Goal: Transaction & Acquisition: Book appointment/travel/reservation

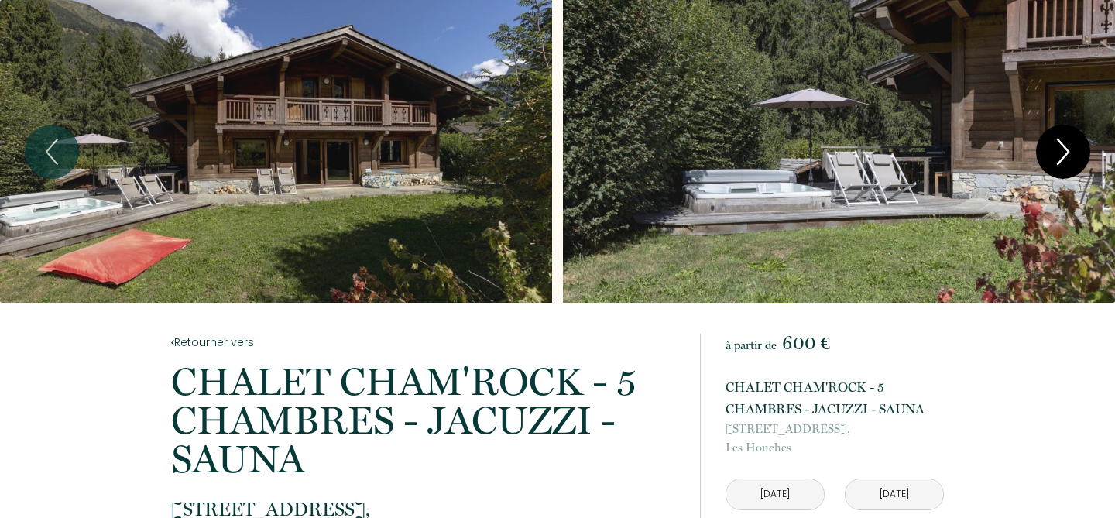
click at [1061, 146] on icon "Next" at bounding box center [1063, 152] width 33 height 46
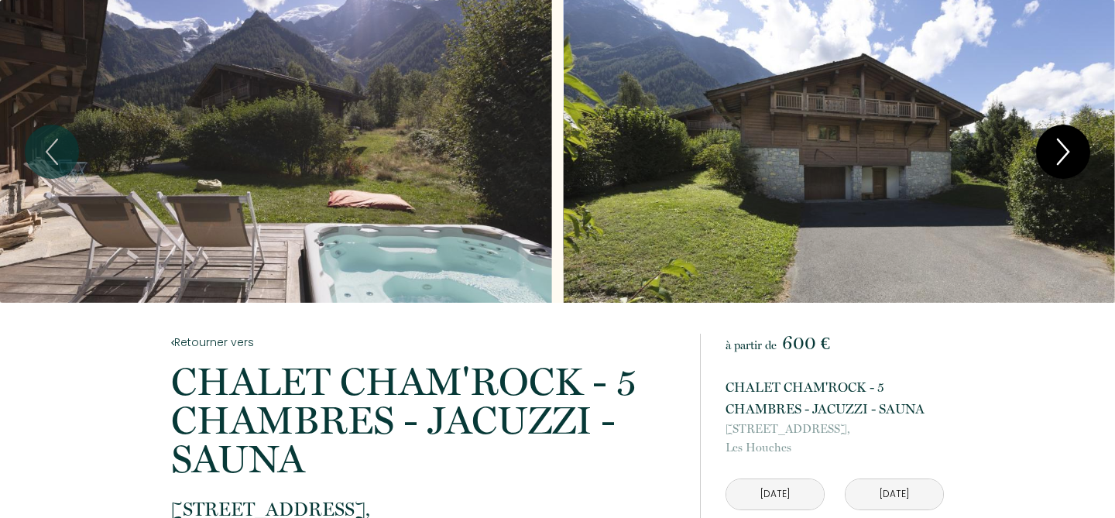
click at [1061, 146] on icon "Next" at bounding box center [1063, 152] width 33 height 46
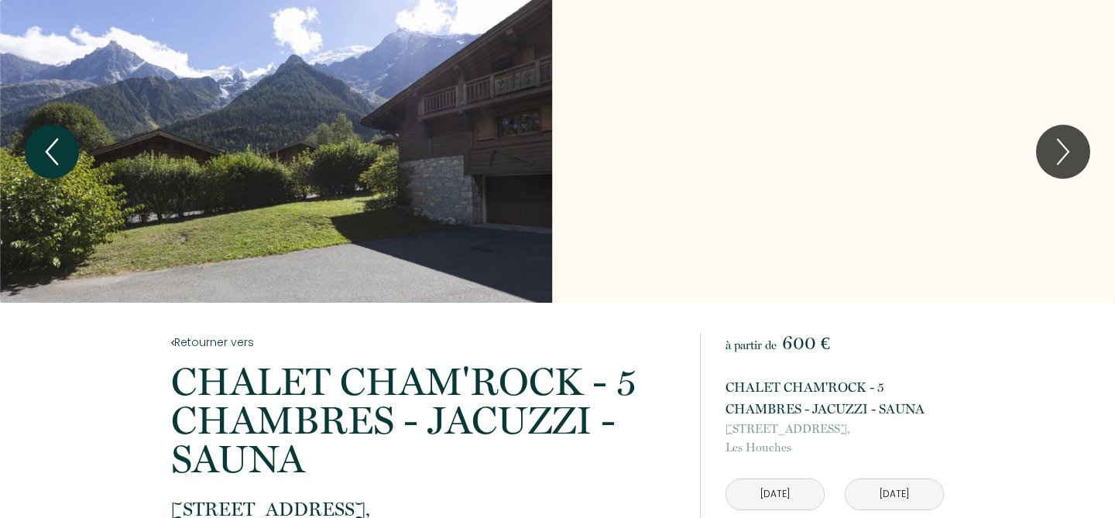
click at [55, 149] on icon "Previous" at bounding box center [52, 152] width 33 height 46
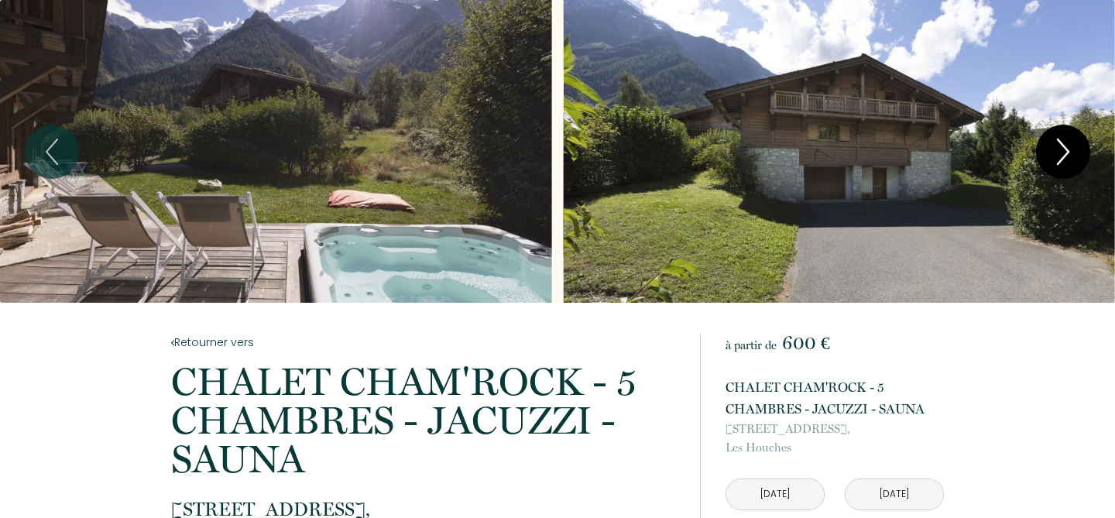
click at [1062, 149] on icon "Next" at bounding box center [1063, 152] width 33 height 46
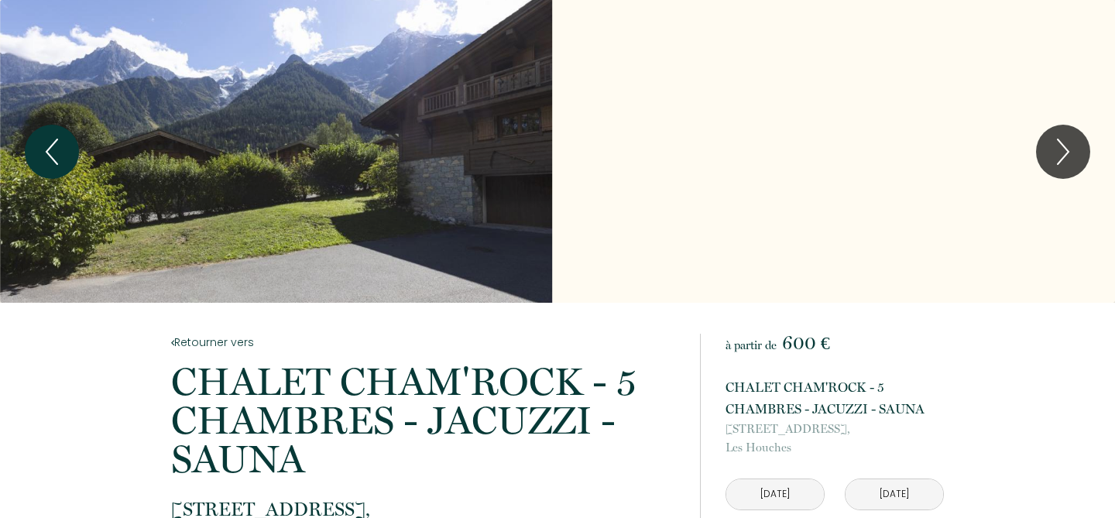
click at [75, 146] on button "Previous" at bounding box center [52, 152] width 54 height 54
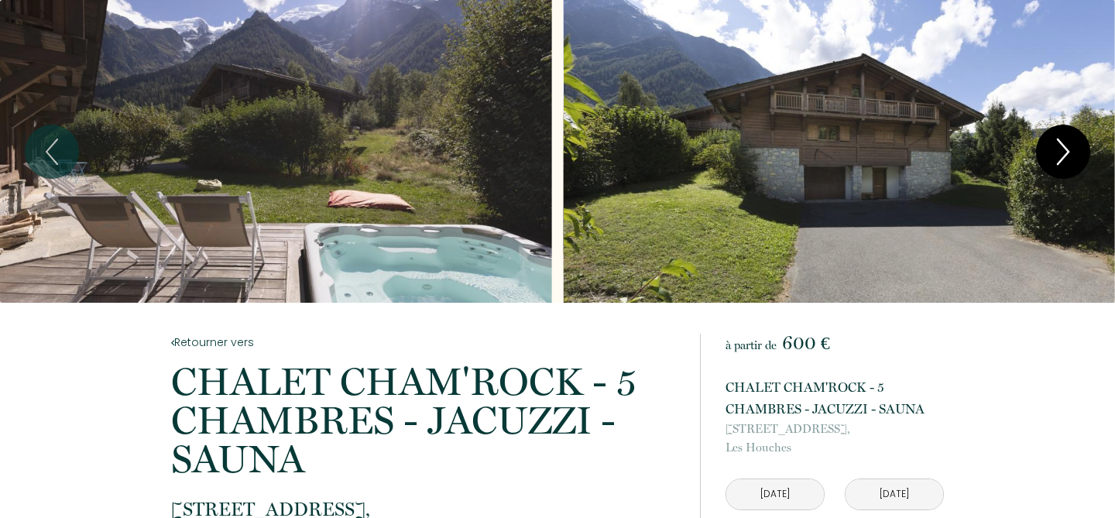
click at [1051, 155] on icon "Next" at bounding box center [1063, 152] width 33 height 46
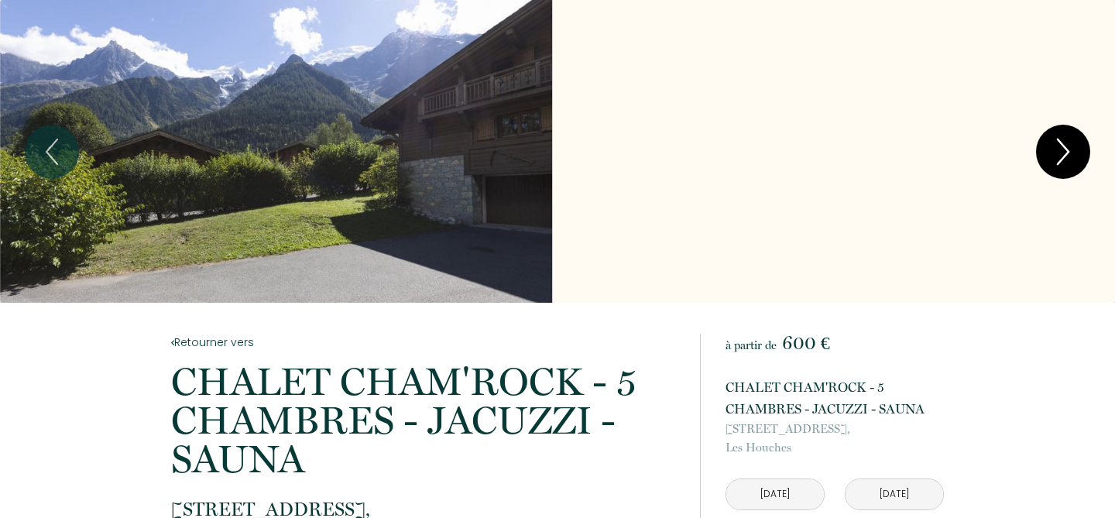
click at [1051, 155] on icon "Next" at bounding box center [1063, 152] width 33 height 46
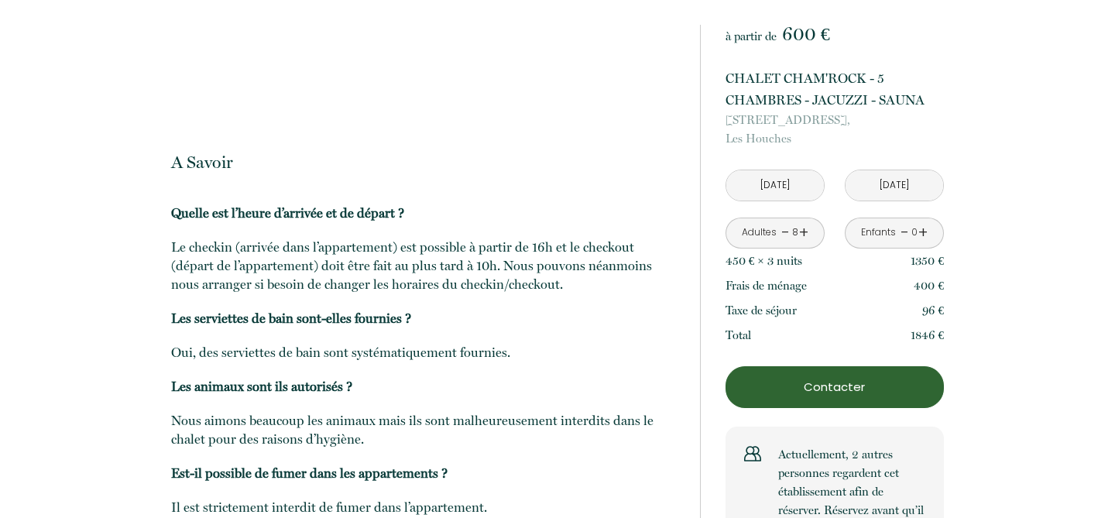
scroll to position [2791, 0]
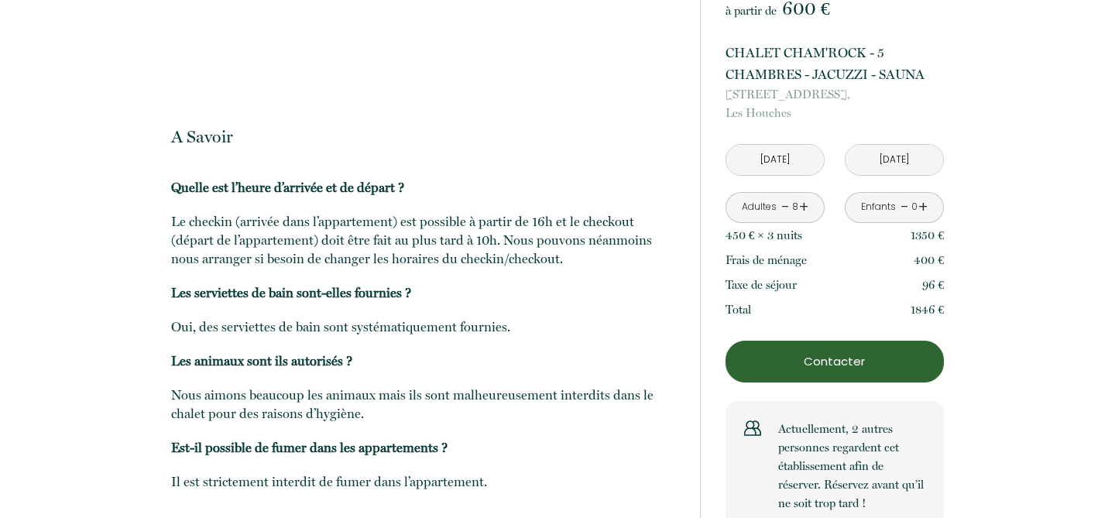
drag, startPoint x: 874, startPoint y: 469, endPoint x: 778, endPoint y: 374, distance: 135.2
click at [778, 401] on div "Actuellement, 2 autres personnes regardent cet établissement afin de réserver. …" at bounding box center [834, 466] width 218 height 130
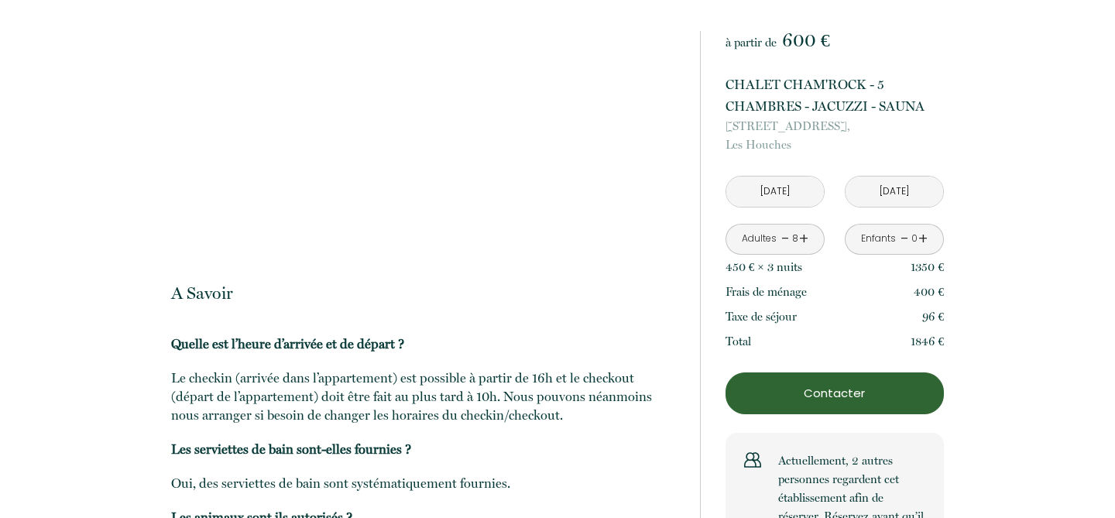
scroll to position [2631, 0]
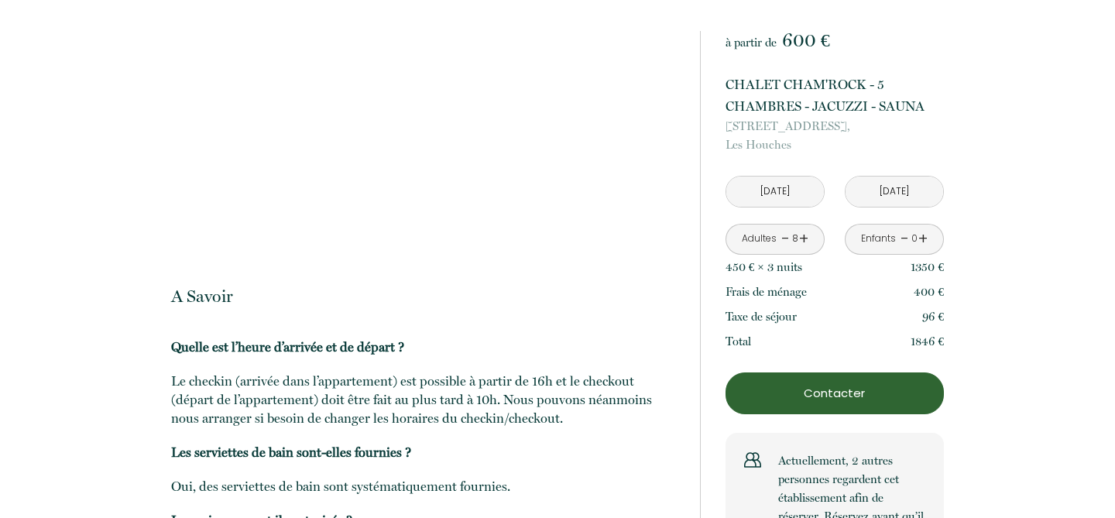
click at [928, 333] on p "1846 €" at bounding box center [926, 341] width 33 height 19
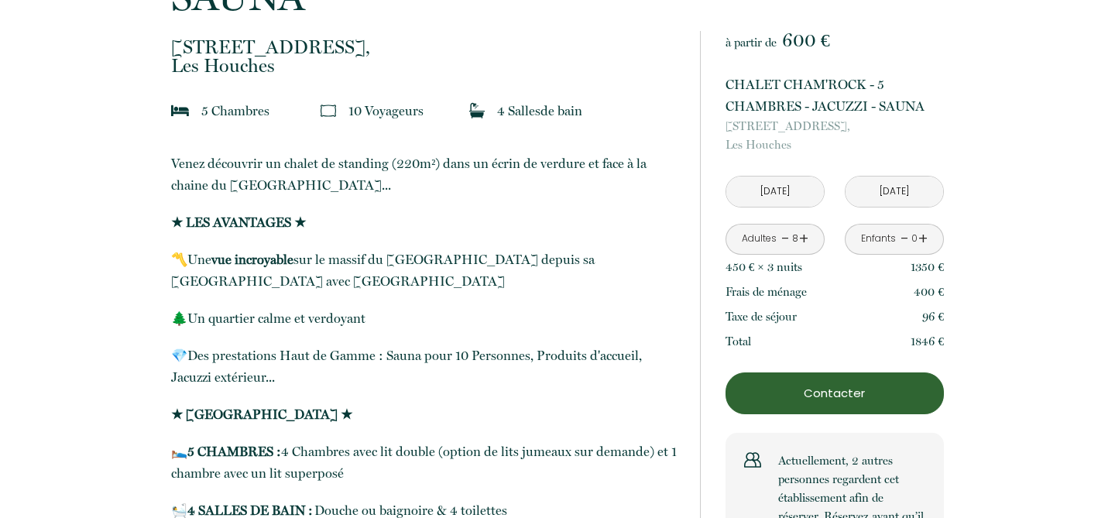
scroll to position [477, 0]
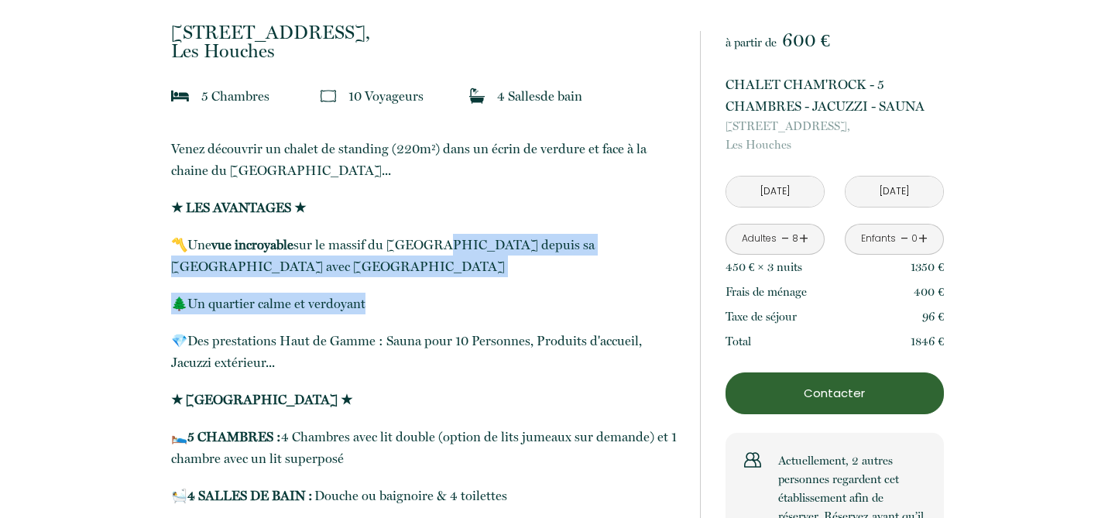
drag, startPoint x: 427, startPoint y: 239, endPoint x: 449, endPoint y: 290, distance: 55.8
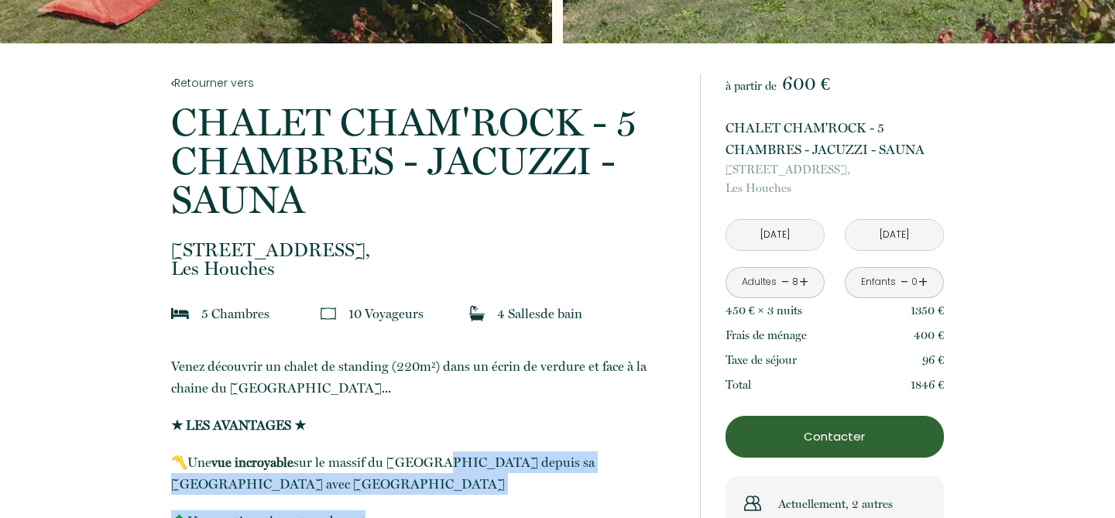
scroll to position [111, 0]
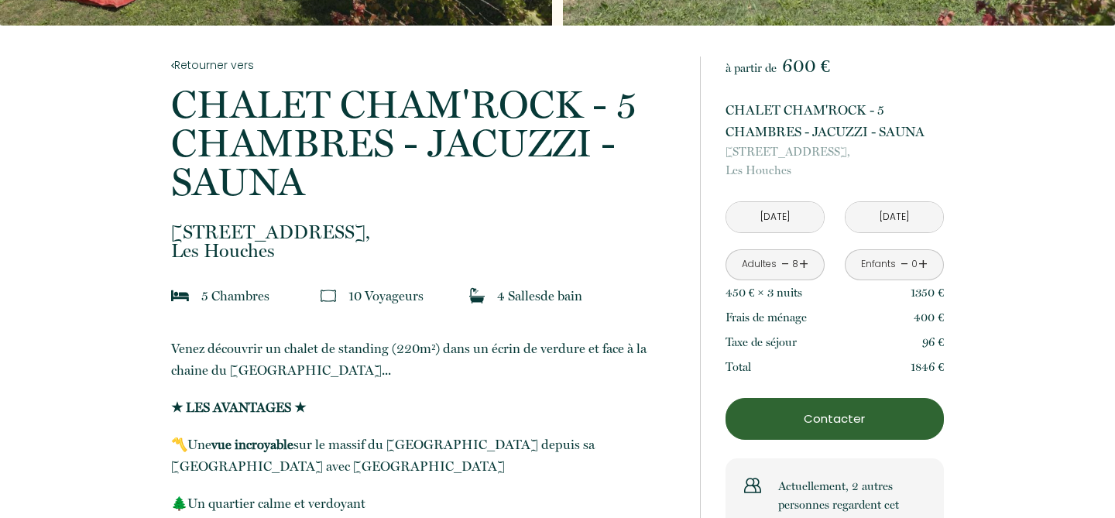
scroll to position [444, 0]
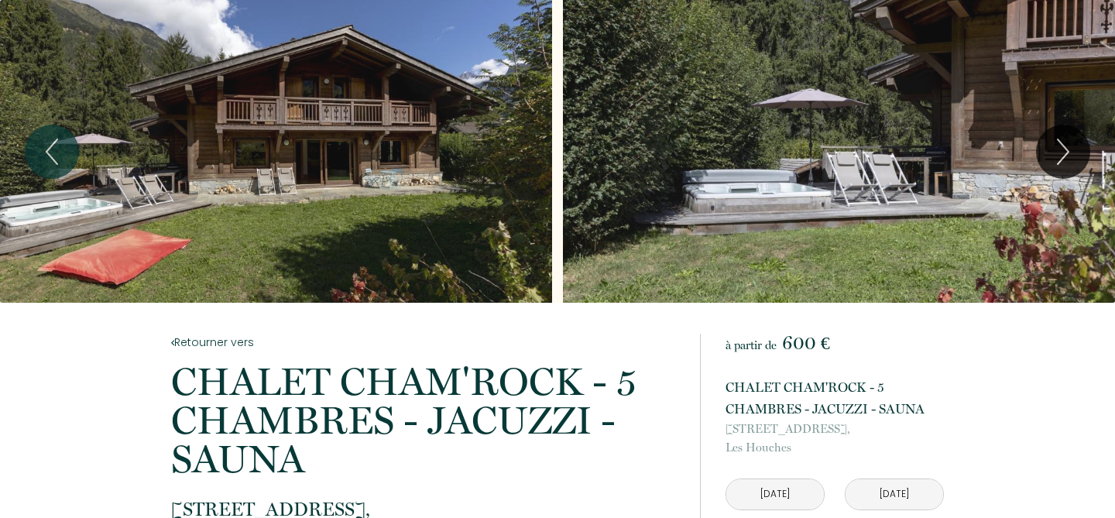
scroll to position [447, 0]
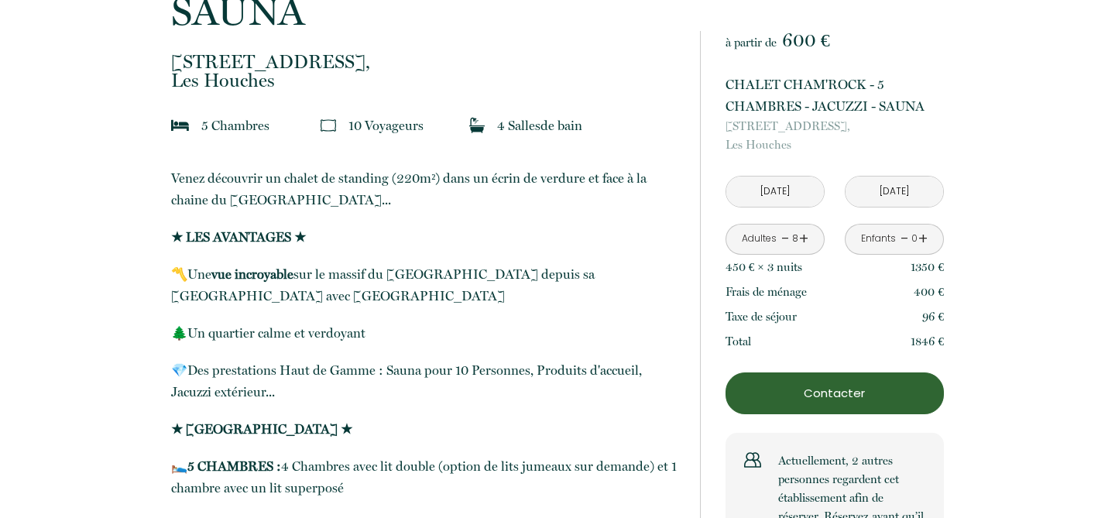
click at [724, 70] on div "à partir de 600 € CHALET CHAM'ROCK - 5 CHAMBRES - [GEOGRAPHIC_DATA] - [GEOGRAPH…" at bounding box center [822, 297] width 244 height 532
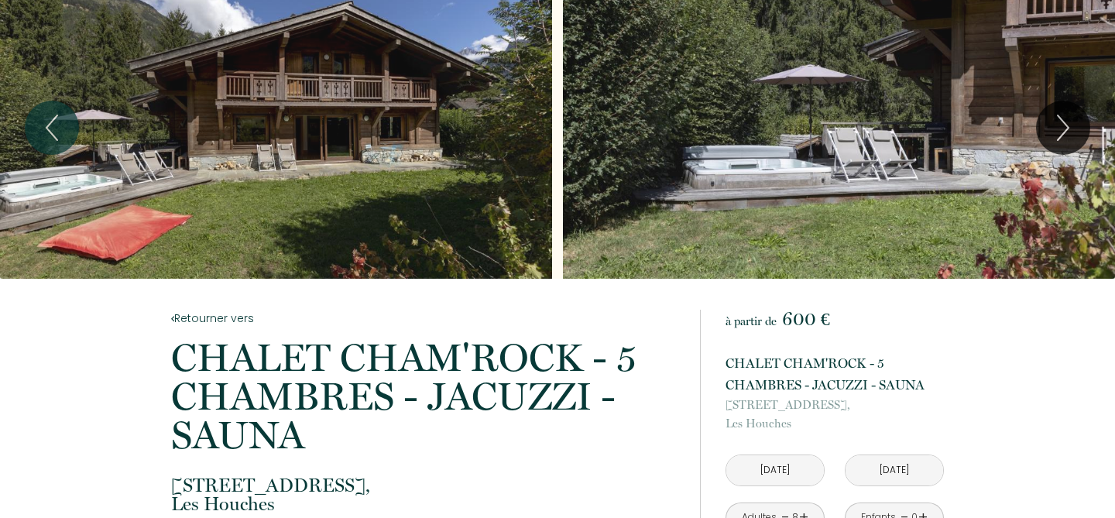
scroll to position [0, 0]
